Goal: Information Seeking & Learning: Learn about a topic

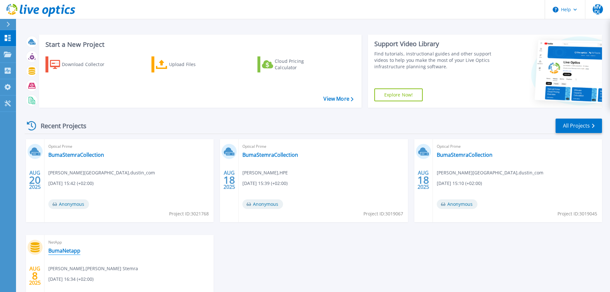
click at [70, 251] on link "BumaNetapp" at bounding box center [64, 250] width 32 height 6
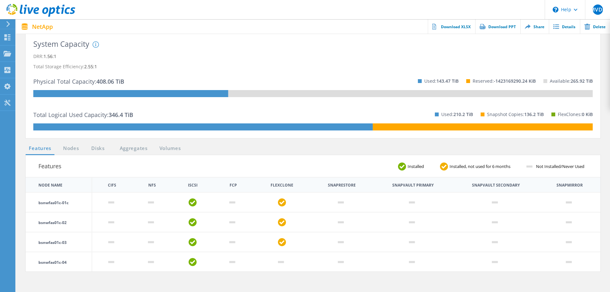
scroll to position [122, 0]
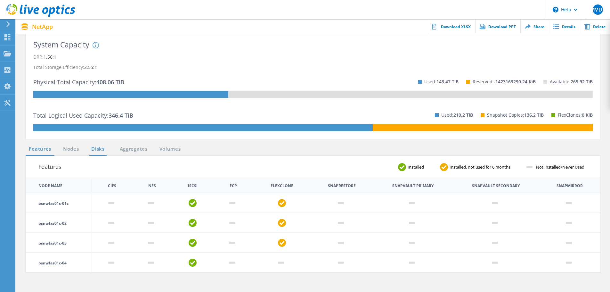
click at [103, 145] on link "Disks" at bounding box center [97, 149] width 17 height 8
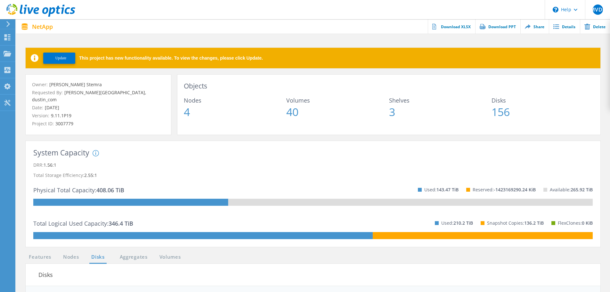
scroll to position [0, 0]
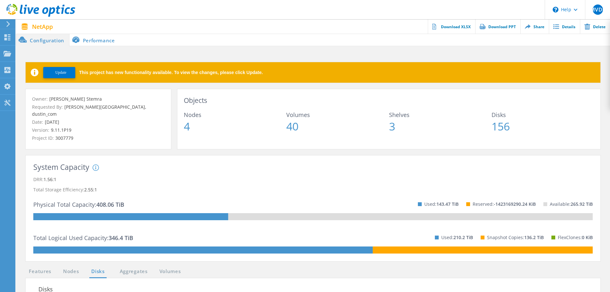
click at [364, 185] on p "Total Storage Efficiency: 2.55:1" at bounding box center [313, 190] width 560 height 10
click at [446, 185] on p "Total Storage Efficiency: 2.55:1" at bounding box center [313, 190] width 560 height 10
